Goal: Download file/media

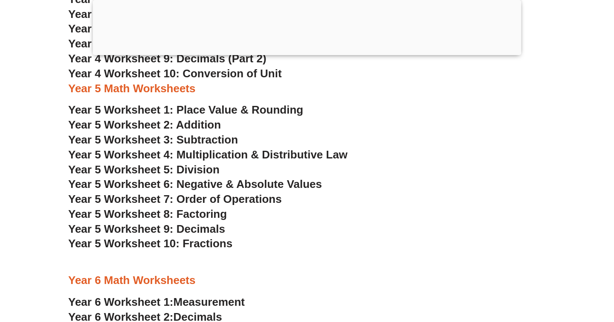
scroll to position [1600, 0]
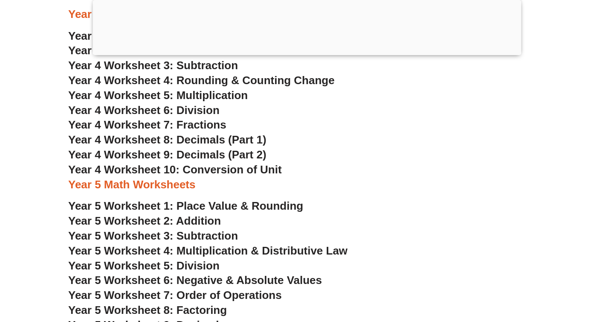
click at [206, 209] on span "Year 5 Worksheet 1: Place Value & Rounding" at bounding box center [185, 205] width 235 height 13
